Goal: Transaction & Acquisition: Book appointment/travel/reservation

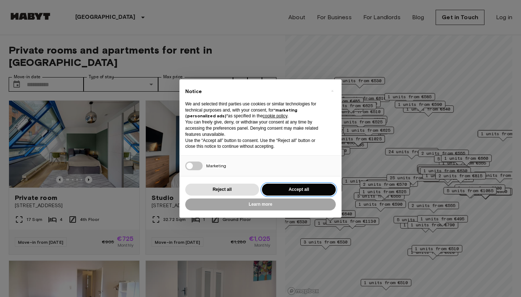
click at [307, 184] on button "Accept all" at bounding box center [299, 190] width 74 height 12
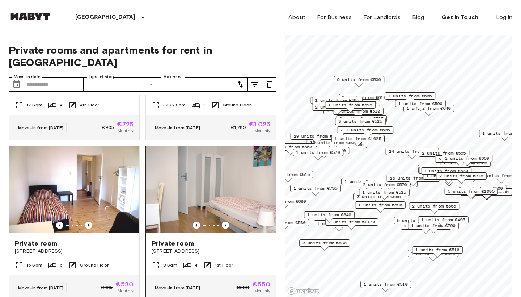
scroll to position [131, 0]
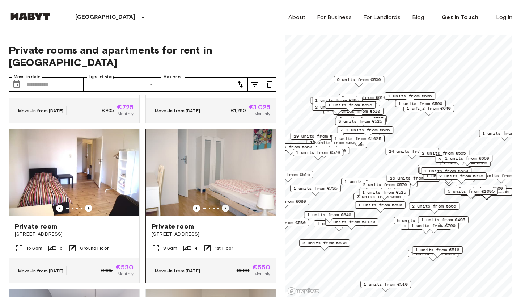
click at [224, 205] on icon "Previous image" at bounding box center [225, 208] width 7 height 7
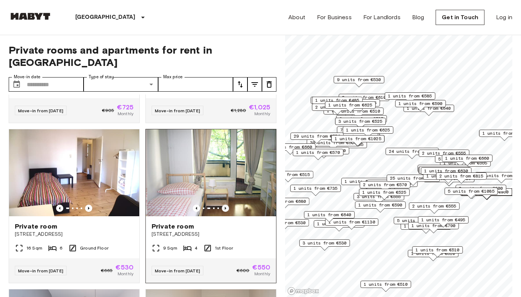
click at [224, 205] on icon "Previous image" at bounding box center [225, 208] width 7 height 7
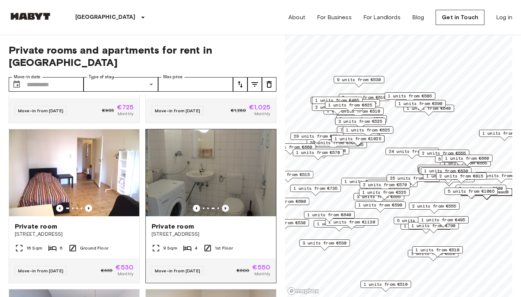
click at [224, 205] on icon "Previous image" at bounding box center [225, 208] width 7 height 7
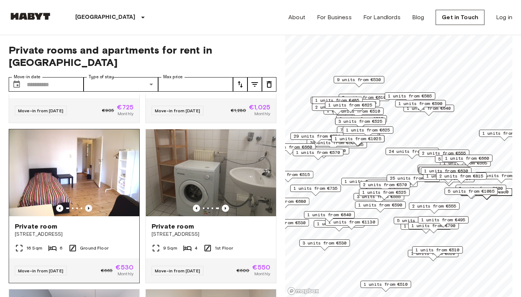
click at [89, 205] on icon "Previous image" at bounding box center [88, 208] width 7 height 7
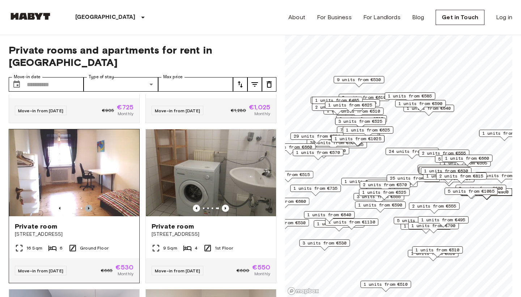
click at [89, 205] on icon "Previous image" at bounding box center [88, 208] width 7 height 7
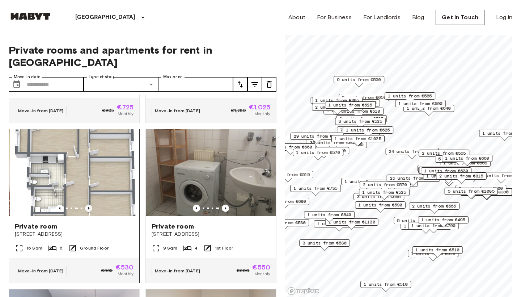
click at [89, 205] on icon "Previous image" at bounding box center [88, 208] width 7 height 7
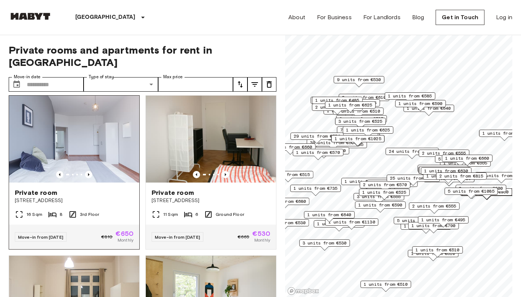
scroll to position [322, 0]
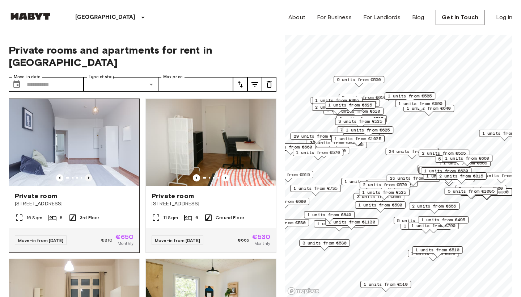
click at [91, 174] on icon "Previous image" at bounding box center [88, 177] width 7 height 7
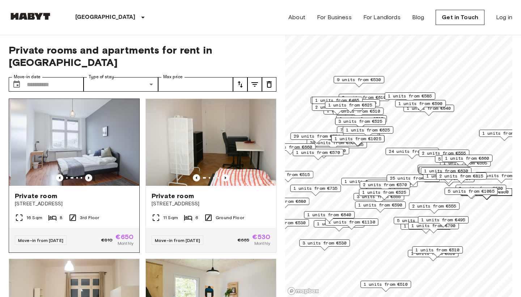
click at [91, 174] on icon "Previous image" at bounding box center [88, 177] width 7 height 7
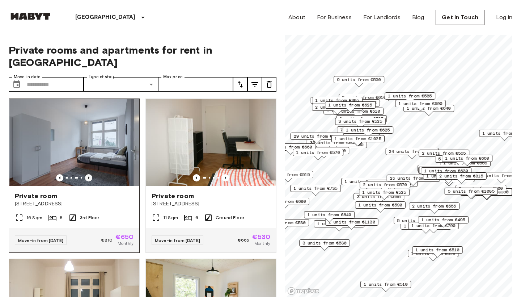
click at [91, 174] on icon "Previous image" at bounding box center [88, 177] width 7 height 7
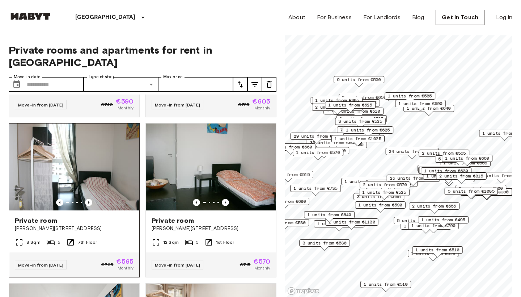
scroll to position [1, 0]
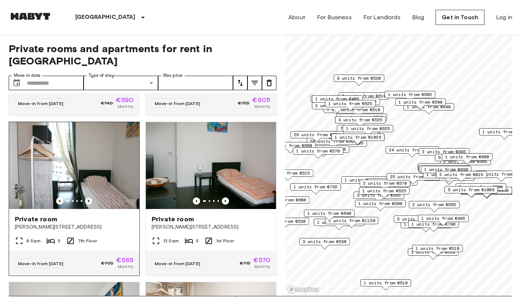
click at [89, 197] on icon "Previous image" at bounding box center [88, 200] width 7 height 7
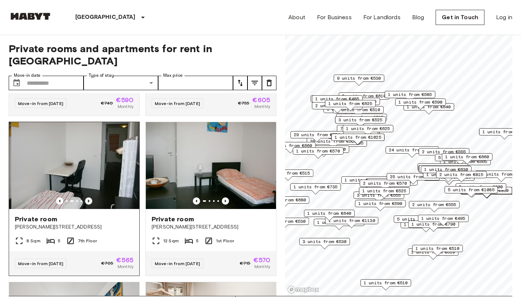
click at [89, 197] on icon "Previous image" at bounding box center [88, 200] width 7 height 7
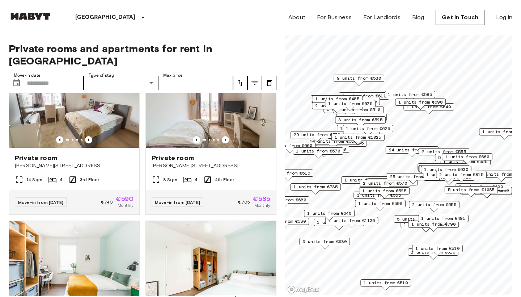
scroll to position [2211, 0]
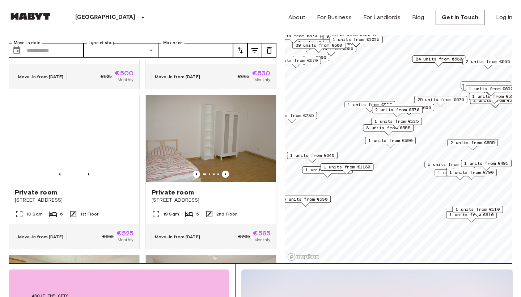
scroll to position [37, 0]
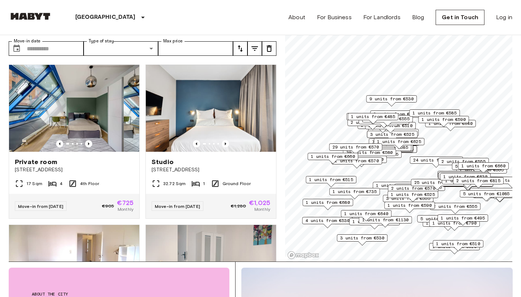
scroll to position [37, 0]
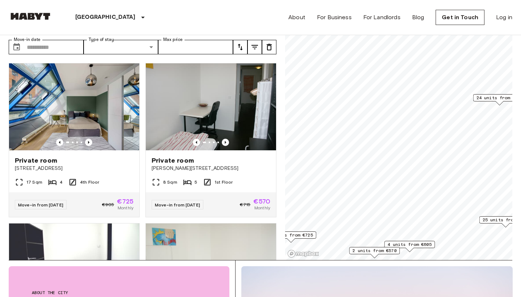
click at [494, 100] on span "24 units from €530" at bounding box center [500, 97] width 47 height 7
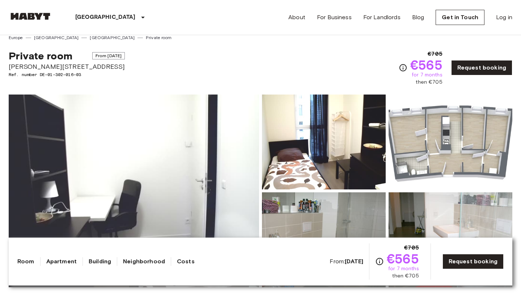
scroll to position [11, 0]
